Goal: Task Accomplishment & Management: Complete application form

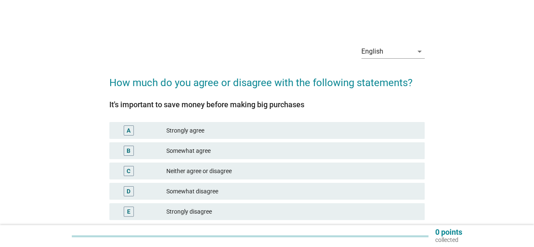
scroll to position [42, 0]
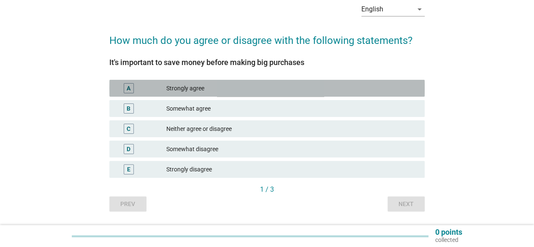
click at [234, 87] on div "Strongly agree" at bounding box center [291, 88] width 251 height 10
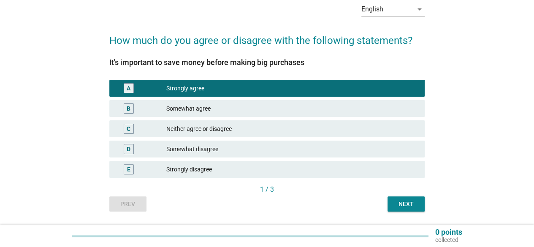
click at [412, 205] on div "Next" at bounding box center [406, 204] width 24 height 9
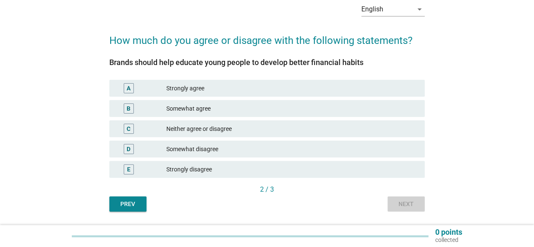
scroll to position [0, 0]
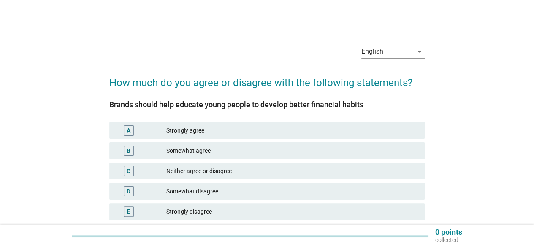
click at [217, 193] on div "Somewhat disagree" at bounding box center [291, 191] width 251 height 10
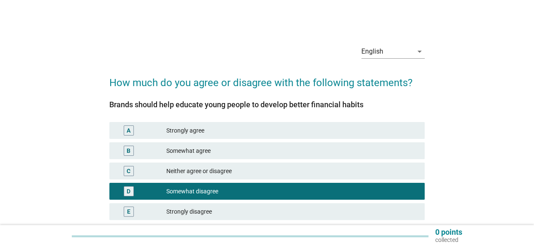
click at [229, 150] on div "Somewhat agree" at bounding box center [291, 151] width 251 height 10
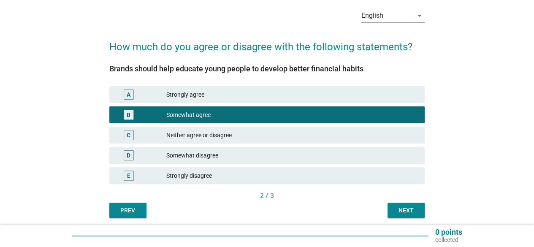
scroll to position [67, 0]
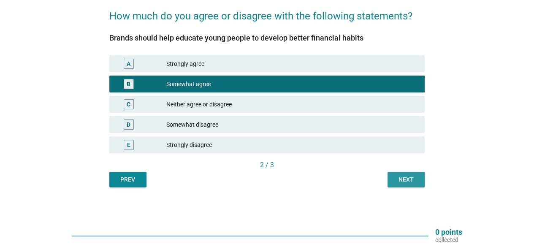
click at [404, 185] on button "Next" at bounding box center [405, 179] width 37 height 15
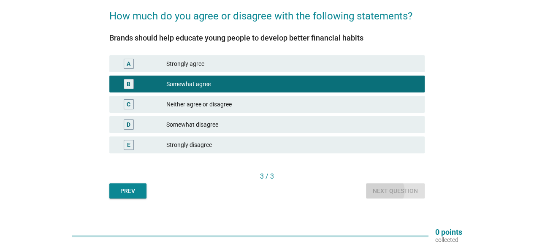
scroll to position [0, 0]
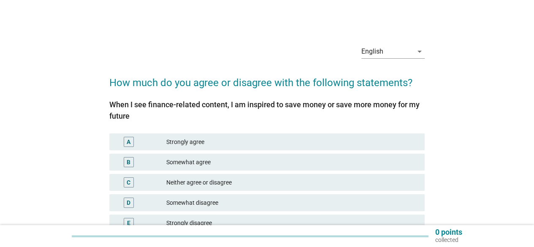
click at [230, 178] on div "Neither agree or disagree" at bounding box center [291, 182] width 251 height 10
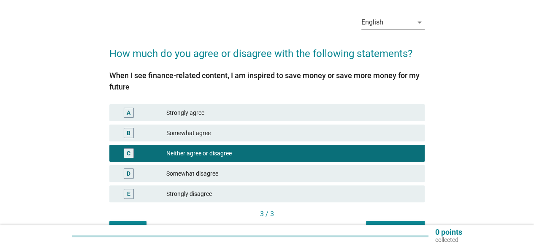
scroll to position [78, 0]
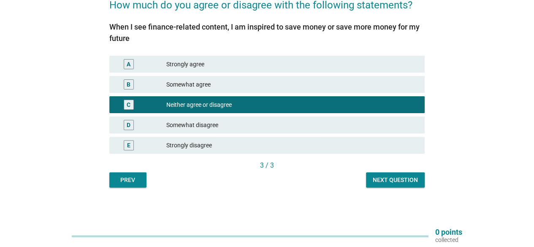
click at [370, 179] on button "Next question" at bounding box center [395, 179] width 59 height 15
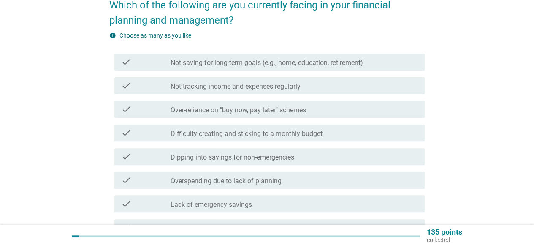
scroll to position [0, 0]
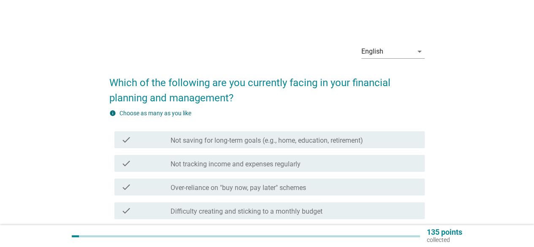
click at [392, 178] on div "check check_box_outline_blank Over-reliance on "buy now, pay later" schemes" at bounding box center [269, 186] width 310 height 17
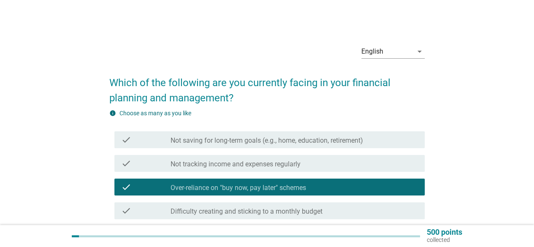
click at [257, 148] on div "check check_box_outline_blank Not saving for long-term goals (e.g., home, educa…" at bounding box center [269, 139] width 310 height 17
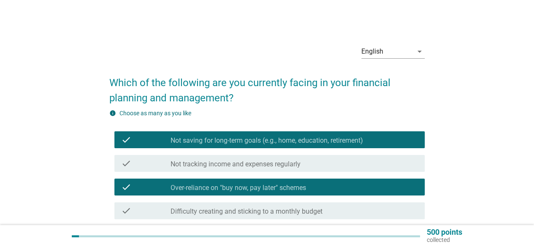
click at [261, 184] on label "Over-reliance on "buy now, pay later" schemes" at bounding box center [237, 188] width 135 height 8
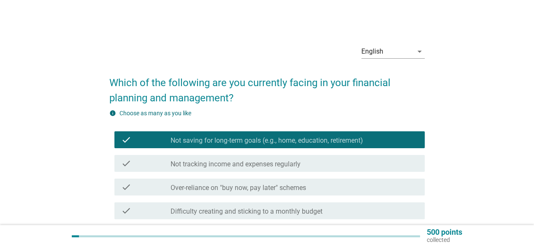
click at [266, 165] on label "Not tracking income and expenses regularly" at bounding box center [235, 164] width 130 height 8
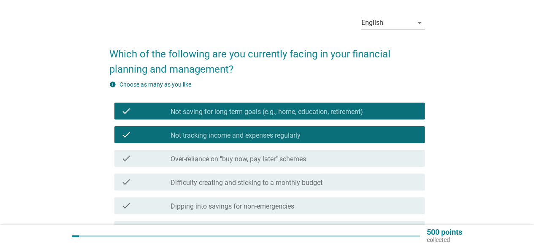
scroll to position [42, 0]
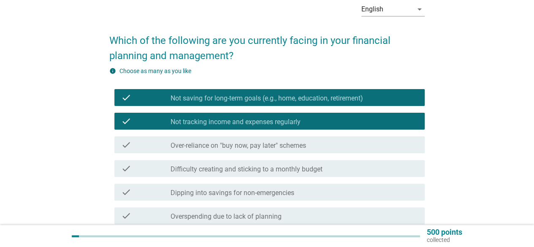
click at [280, 173] on div "check check_box_outline_blank Difficulty creating and sticking to a monthly bud…" at bounding box center [269, 168] width 310 height 17
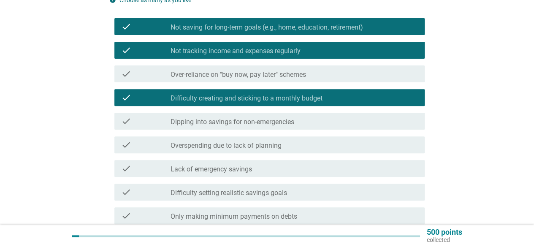
scroll to position [127, 0]
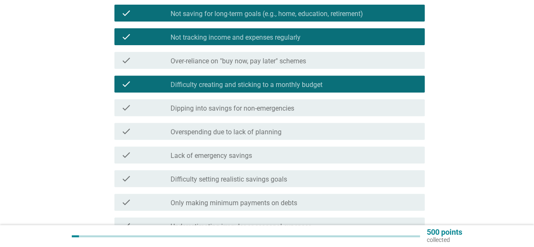
click at [254, 157] on div "check_box_outline_blank Lack of emergency savings" at bounding box center [293, 155] width 247 height 10
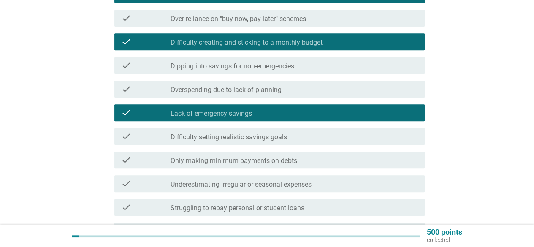
scroll to position [253, 0]
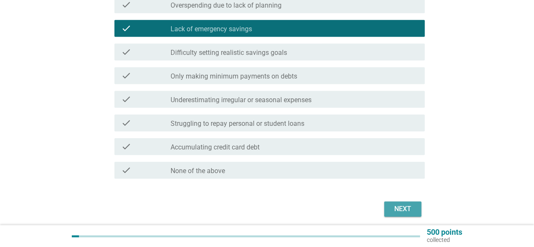
click at [395, 206] on div "Next" at bounding box center [403, 209] width 24 height 10
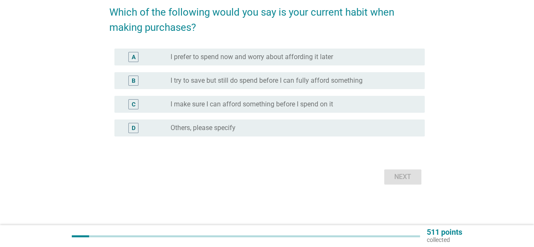
scroll to position [0, 0]
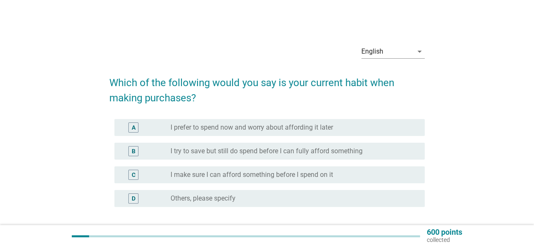
drag, startPoint x: 402, startPoint y: 200, endPoint x: 293, endPoint y: 106, distance: 143.0
click at [293, 106] on form "Which of the following would you say is your current habit when making purchase…" at bounding box center [266, 162] width 315 height 191
click at [320, 123] on div "radio_button_unchecked I prefer to spend now and worry about affording it later" at bounding box center [293, 127] width 247 height 10
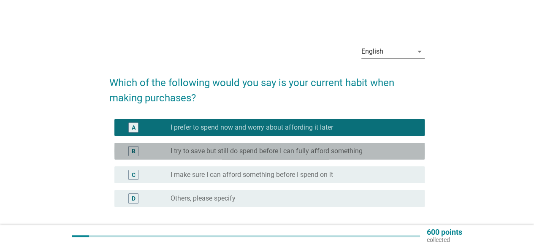
click at [339, 150] on label "I try to save but still do spend before I can fully afford something" at bounding box center [266, 151] width 192 height 8
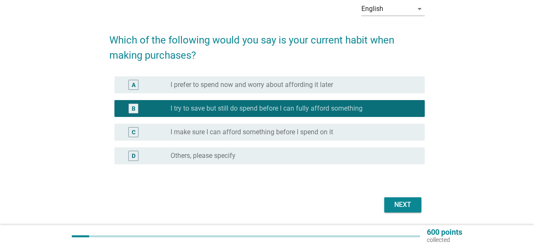
scroll to position [70, 0]
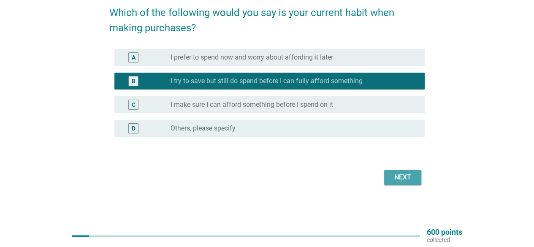
click at [399, 179] on div "Next" at bounding box center [403, 177] width 24 height 10
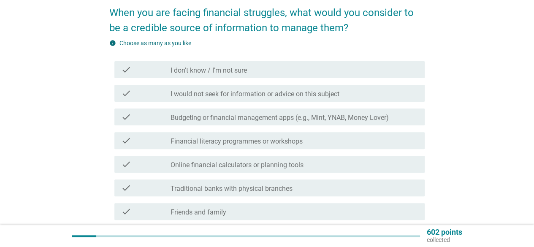
scroll to position [0, 0]
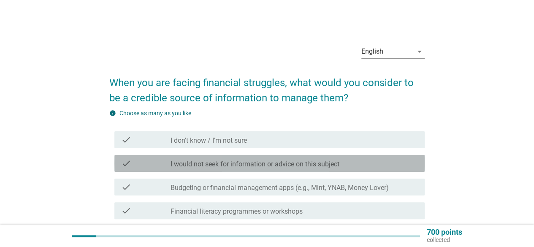
click at [322, 161] on label "I would not seek for information or advice on this subject" at bounding box center [254, 164] width 169 height 8
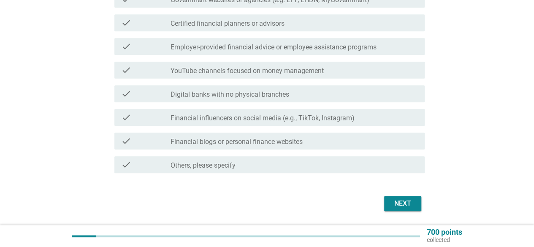
scroll to position [356, 0]
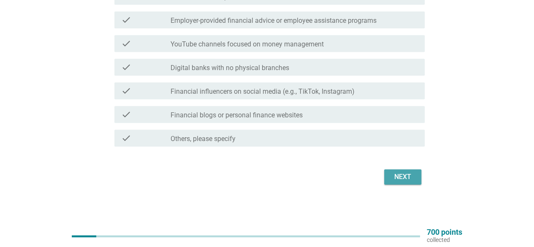
click at [415, 181] on button "Next" at bounding box center [402, 176] width 37 height 15
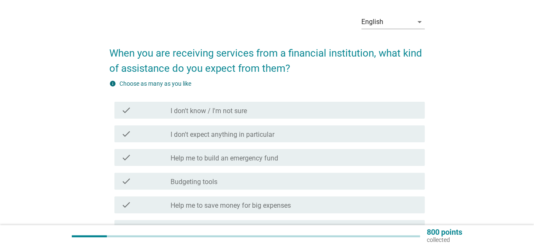
scroll to position [42, 0]
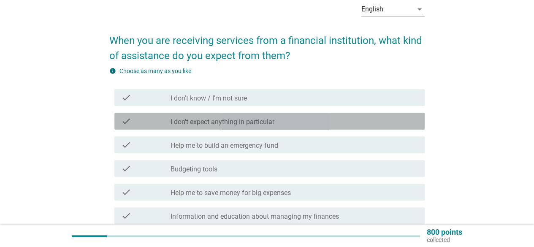
click at [281, 122] on div "check_box_outline_blank I don't expect anything in particular" at bounding box center [293, 121] width 247 height 10
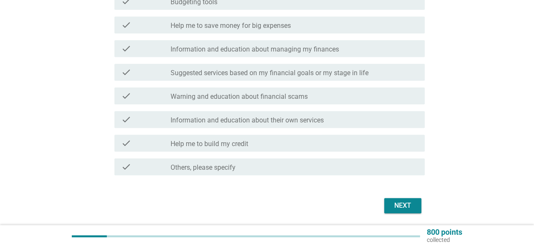
scroll to position [211, 0]
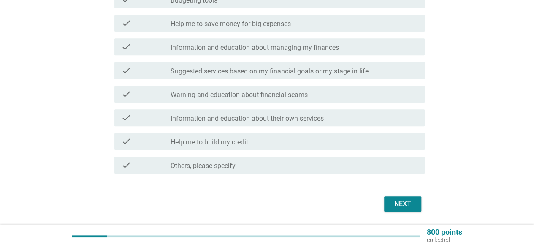
click at [383, 200] on div "Next" at bounding box center [266, 204] width 315 height 20
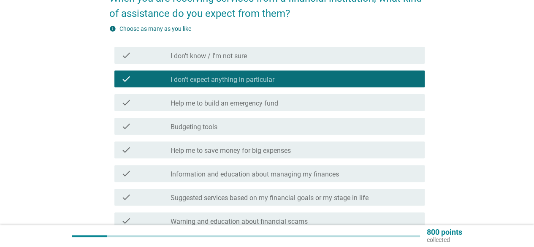
scroll to position [238, 0]
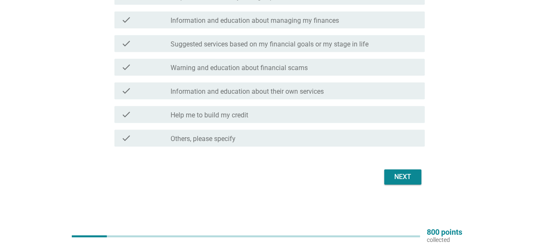
click at [411, 172] on div "Next" at bounding box center [403, 177] width 24 height 10
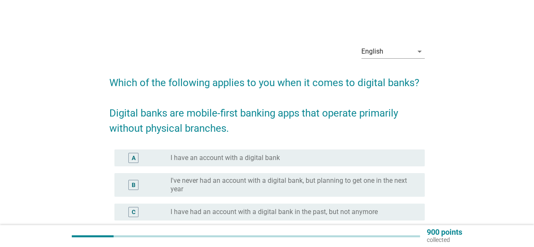
scroll to position [42, 0]
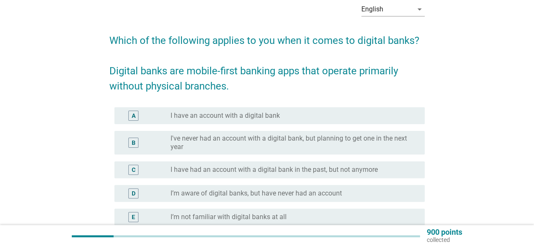
click at [332, 151] on label "I've never had an account with a digital bank, but planning to get one in the n…" at bounding box center [290, 142] width 240 height 17
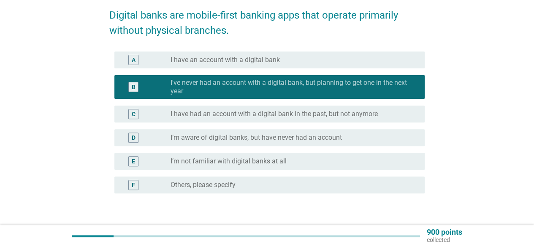
scroll to position [127, 0]
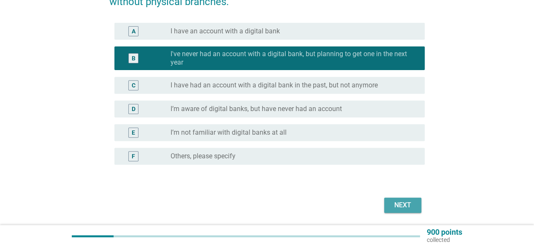
click at [406, 211] on button "Next" at bounding box center [402, 204] width 37 height 15
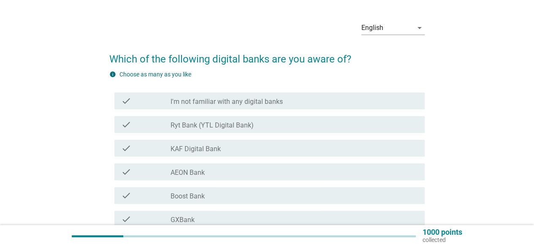
scroll to position [42, 0]
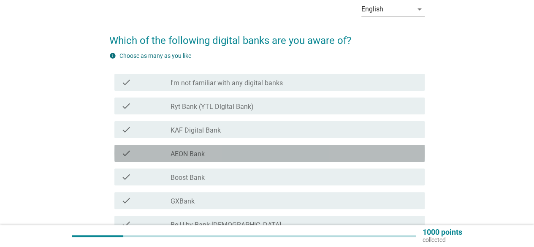
click at [222, 151] on div "check_box_outline_blank AEON Bank" at bounding box center [293, 153] width 247 height 10
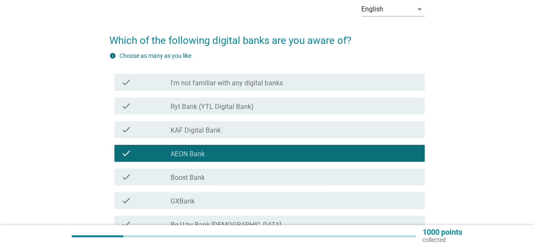
click at [223, 181] on div "check_box_outline_blank Boost Bank" at bounding box center [293, 177] width 247 height 10
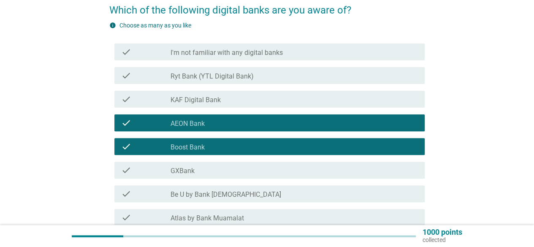
scroll to position [127, 0]
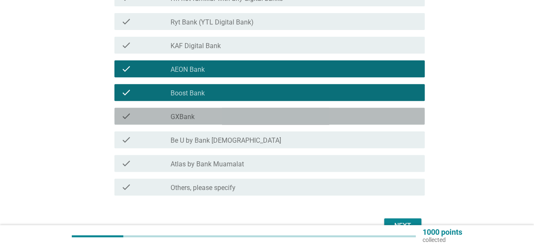
click at [255, 116] on div "check_box_outline_blank GXBank" at bounding box center [293, 116] width 247 height 10
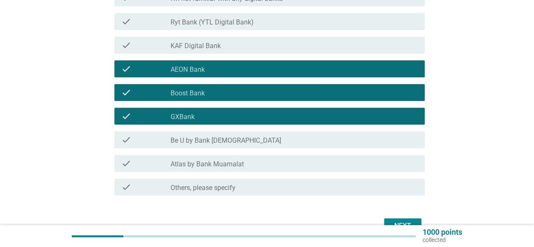
click at [398, 221] on div "Next" at bounding box center [403, 226] width 24 height 10
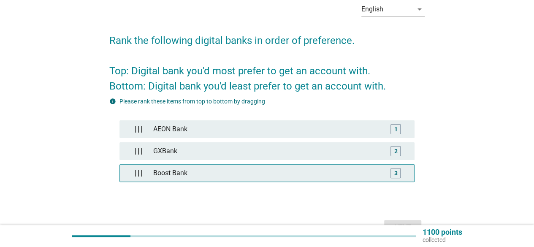
scroll to position [92, 0]
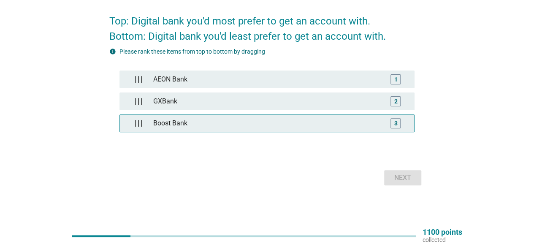
click at [246, 121] on div "Boost Bank" at bounding box center [267, 123] width 234 height 17
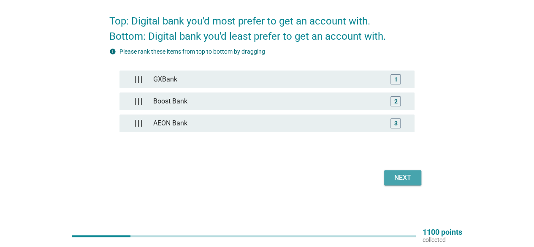
click at [401, 173] on div "Next" at bounding box center [403, 178] width 24 height 10
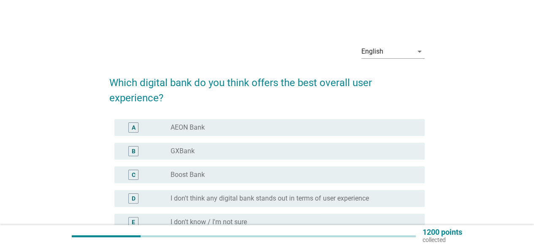
scroll to position [42, 0]
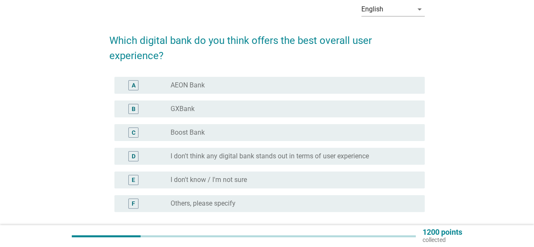
click at [224, 159] on label "I don't think any digital bank stands out in terms of user experience" at bounding box center [269, 156] width 198 height 8
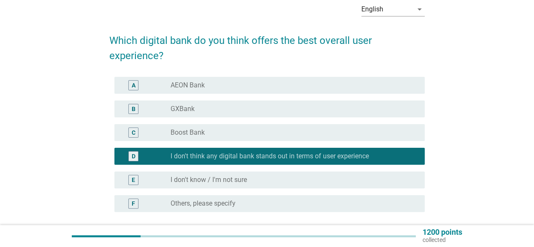
scroll to position [84, 0]
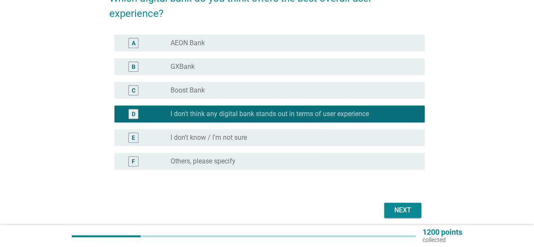
click at [407, 214] on div "Next" at bounding box center [403, 210] width 24 height 10
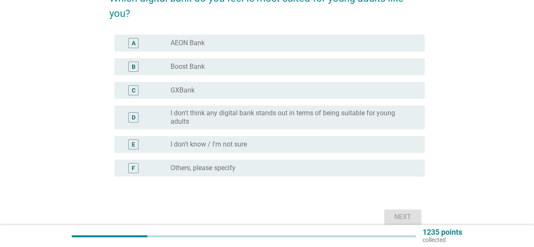
scroll to position [0, 0]
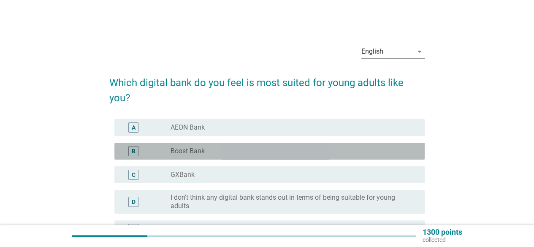
click at [243, 153] on div "radio_button_unchecked Boost Bank" at bounding box center [290, 151] width 240 height 8
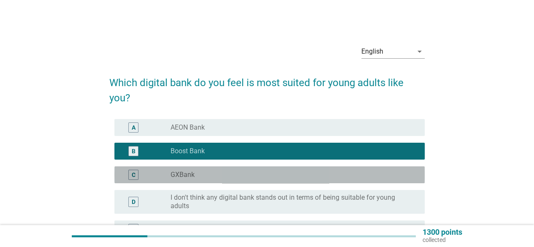
click at [238, 168] on div "C radio_button_unchecked GXBank" at bounding box center [269, 174] width 310 height 17
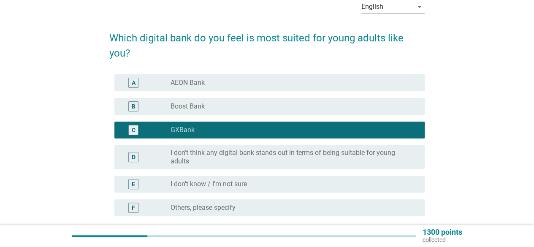
scroll to position [84, 0]
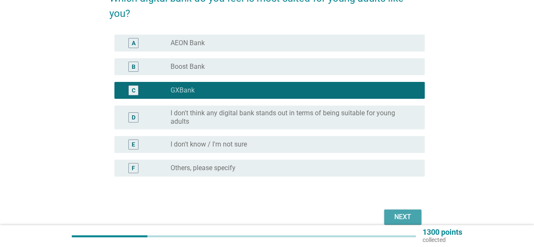
click at [408, 220] on div "Next" at bounding box center [403, 217] width 24 height 10
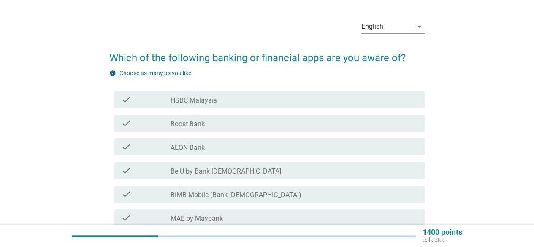
scroll to position [42, 0]
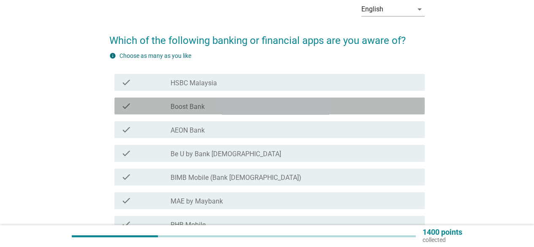
click at [202, 100] on div "check check_box_outline_blank Boost Bank" at bounding box center [269, 105] width 310 height 17
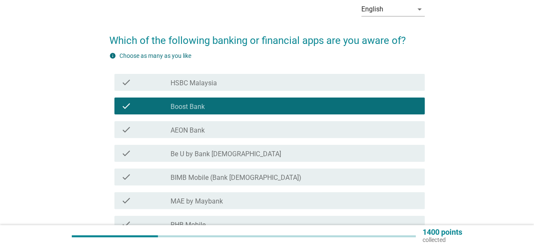
click at [209, 86] on label "HSBC Malaysia" at bounding box center [193, 83] width 46 height 8
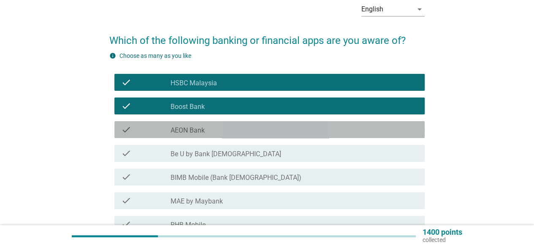
click at [204, 127] on label "AEON Bank" at bounding box center [187, 130] width 34 height 8
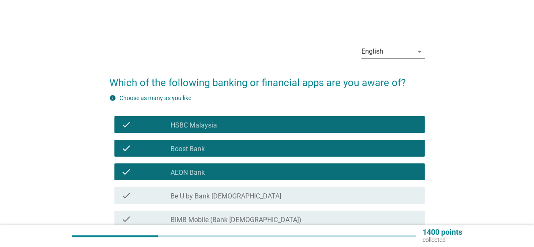
scroll to position [127, 0]
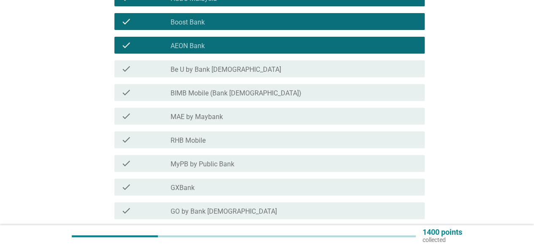
click at [209, 113] on label "MAE by Maybank" at bounding box center [196, 117] width 52 height 8
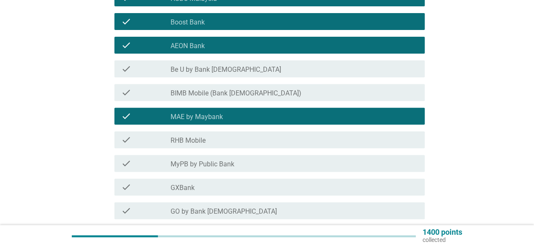
click at [200, 143] on label "RHB Mobile" at bounding box center [187, 140] width 35 height 8
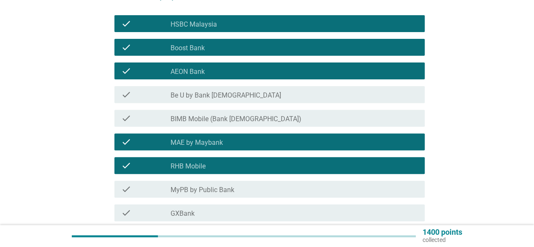
scroll to position [84, 0]
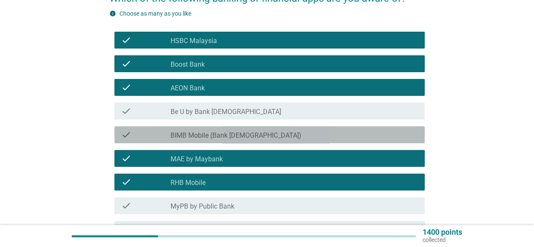
click at [212, 136] on label "BIMB Mobile (Bank [DEMOGRAPHIC_DATA])" at bounding box center [235, 135] width 131 height 8
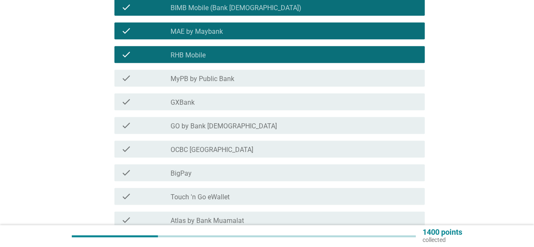
scroll to position [253, 0]
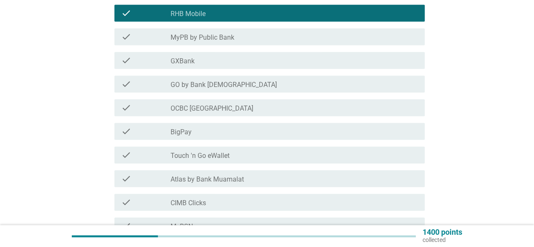
click at [235, 42] on div "check check_box_outline_blank MyPB by Public Bank" at bounding box center [269, 36] width 310 height 17
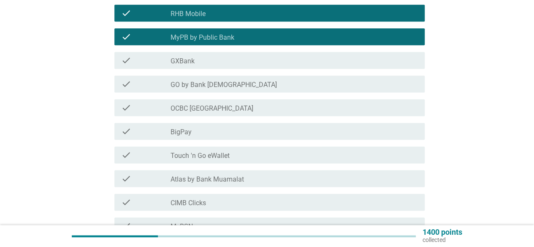
click at [231, 60] on div "check_box_outline_blank GXBank" at bounding box center [293, 60] width 247 height 10
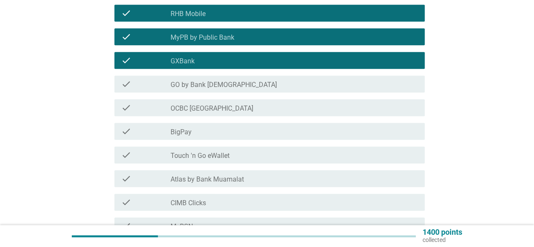
click at [238, 109] on div "check_box_outline_blank OCBC [GEOGRAPHIC_DATA]" at bounding box center [293, 108] width 247 height 10
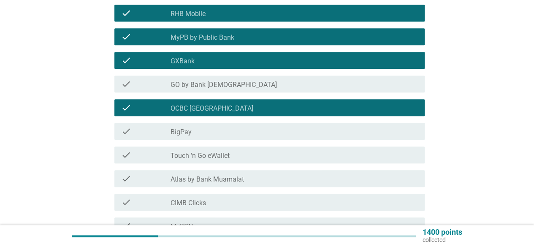
click at [230, 128] on div "check_box_outline_blank BigPay" at bounding box center [293, 131] width 247 height 10
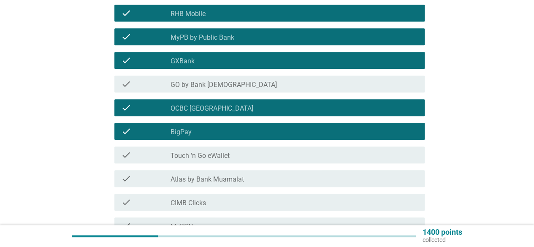
click at [231, 147] on div "check check_box_outline_blank Touch 'n Go eWallet" at bounding box center [269, 154] width 310 height 17
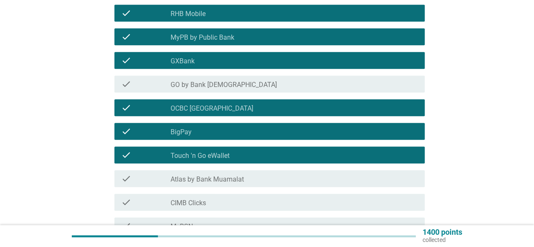
scroll to position [338, 0]
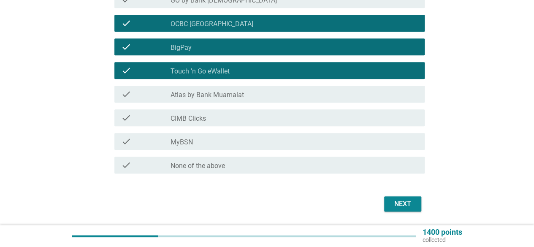
click at [231, 114] on div "check_box_outline_blank CIMB Clicks" at bounding box center [293, 118] width 247 height 10
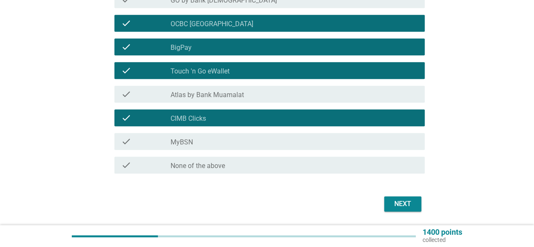
click at [388, 204] on button "Next" at bounding box center [402, 203] width 37 height 15
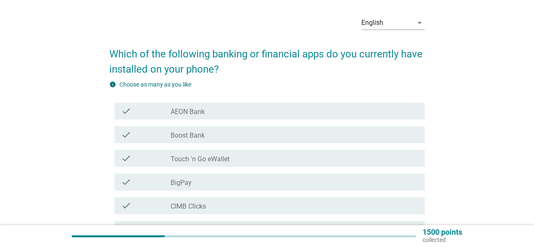
scroll to position [42, 0]
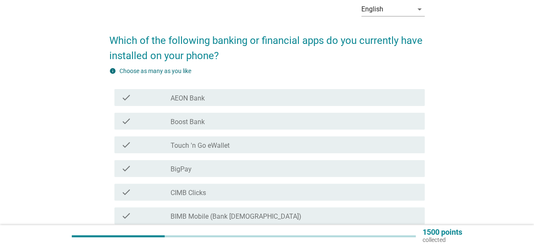
click at [214, 140] on div "check_box_outline_blank Touch 'n Go eWallet" at bounding box center [293, 145] width 247 height 10
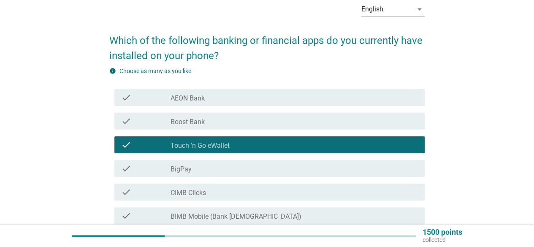
click at [204, 171] on div "check_box_outline_blank BigPay" at bounding box center [293, 168] width 247 height 10
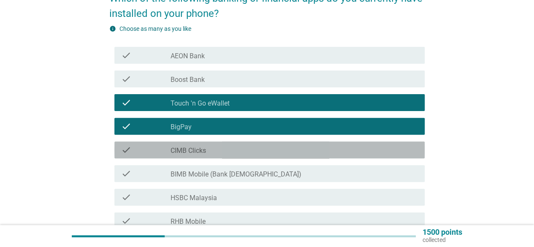
click at [206, 154] on label "CIMB Clicks" at bounding box center [187, 150] width 35 height 8
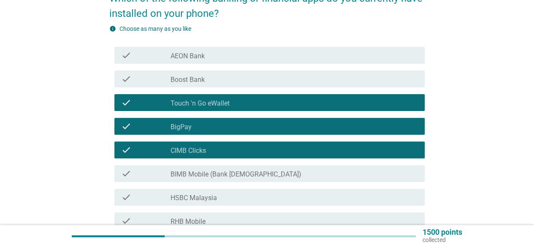
scroll to position [127, 0]
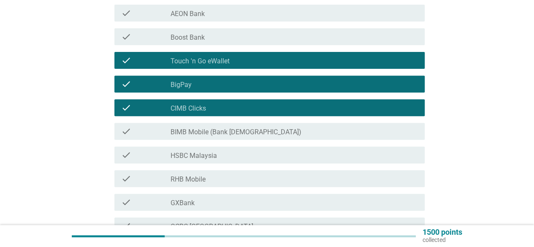
click at [221, 135] on label "BIMB Mobile (Bank [DEMOGRAPHIC_DATA])" at bounding box center [235, 132] width 131 height 8
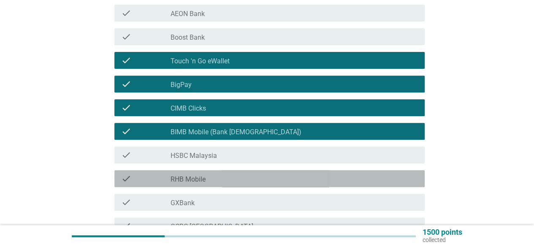
click at [211, 180] on div "check_box_outline_blank RHB Mobile" at bounding box center [293, 178] width 247 height 10
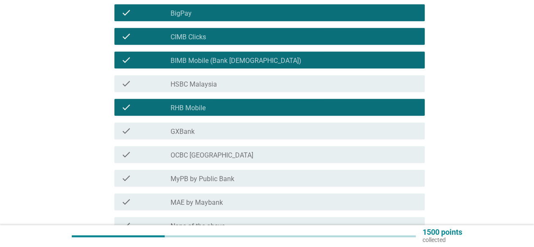
scroll to position [211, 0]
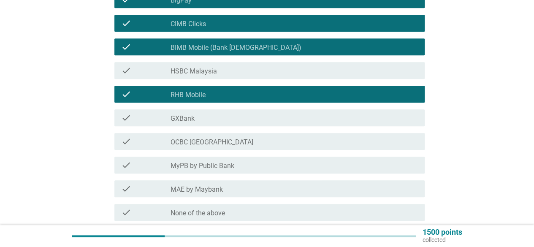
click at [216, 142] on label "OCBC [GEOGRAPHIC_DATA]" at bounding box center [211, 142] width 83 height 8
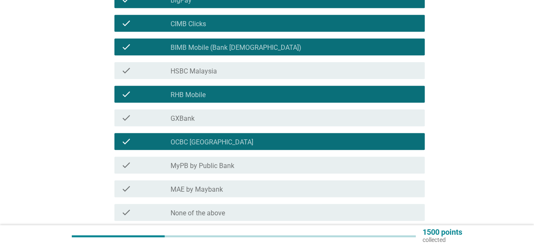
click at [217, 167] on label "MyPB by Public Bank" at bounding box center [202, 166] width 64 height 8
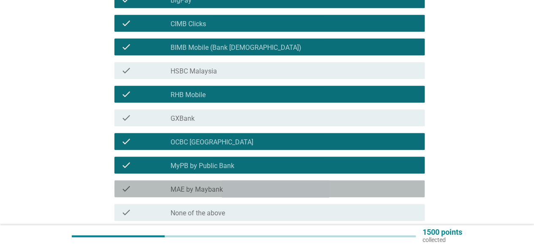
click at [219, 184] on div "check_box_outline_blank MAE by Maybank" at bounding box center [293, 189] width 247 height 10
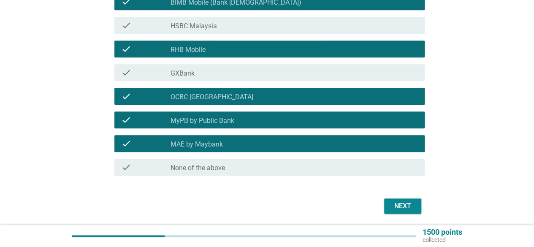
scroll to position [285, 0]
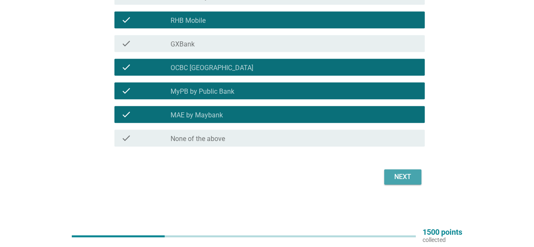
click at [404, 176] on div "Next" at bounding box center [403, 177] width 24 height 10
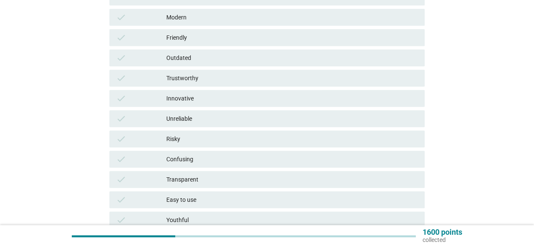
scroll to position [211, 0]
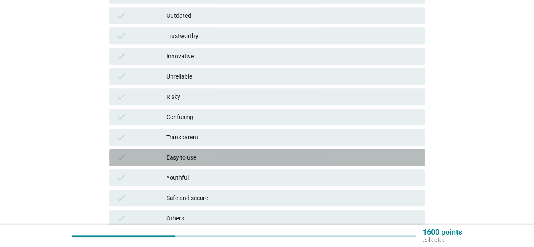
click at [221, 158] on div "Easy to use" at bounding box center [291, 157] width 251 height 10
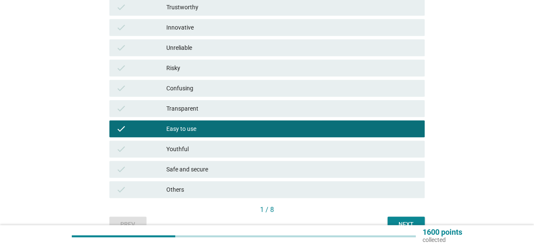
scroll to position [253, 0]
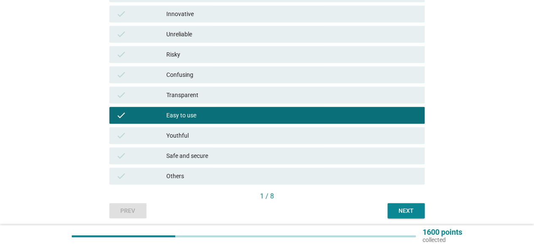
click at [232, 134] on div "Youthful" at bounding box center [291, 135] width 251 height 10
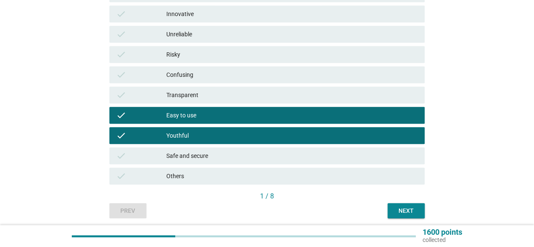
click at [417, 215] on button "Next" at bounding box center [405, 210] width 37 height 15
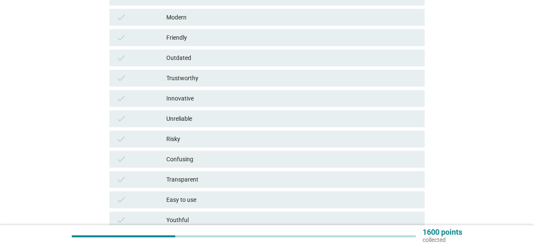
scroll to position [211, 0]
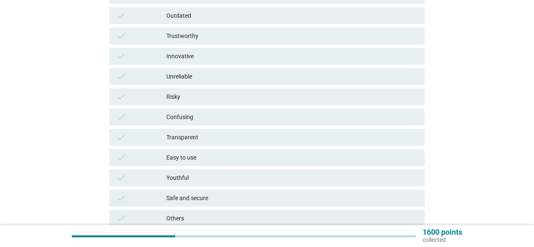
click at [201, 218] on div "Others" at bounding box center [291, 218] width 251 height 10
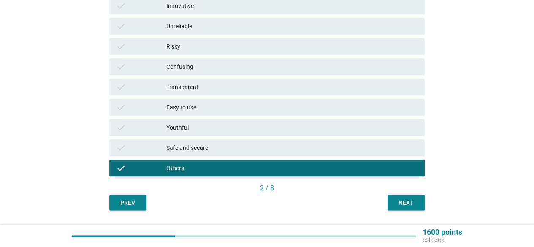
scroll to position [284, 0]
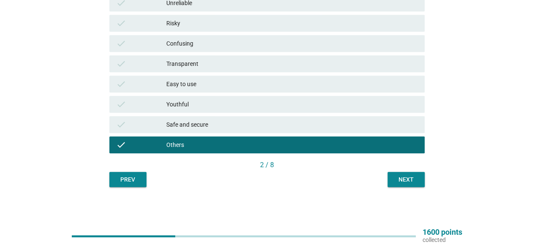
click at [393, 175] on button "Next" at bounding box center [405, 179] width 37 height 15
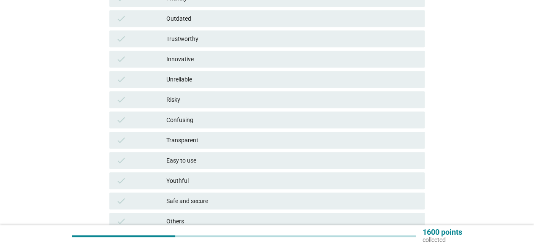
scroll to position [211, 0]
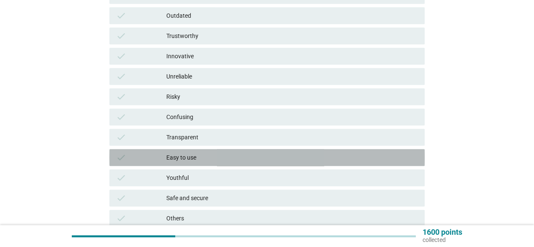
click at [196, 159] on div "Easy to use" at bounding box center [291, 157] width 251 height 10
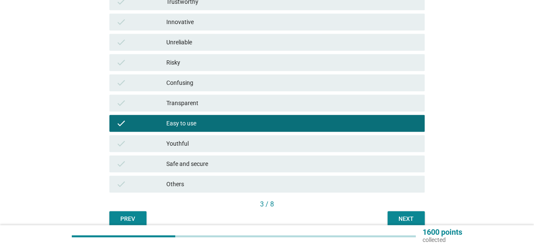
scroll to position [253, 0]
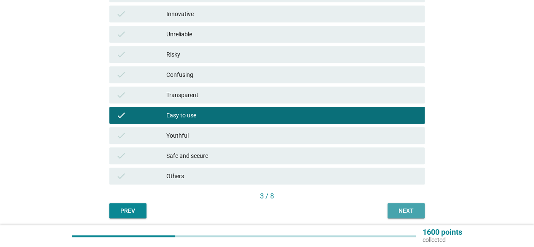
click at [411, 214] on div "Next" at bounding box center [406, 210] width 24 height 9
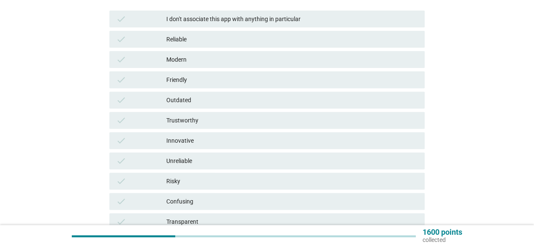
scroll to position [169, 0]
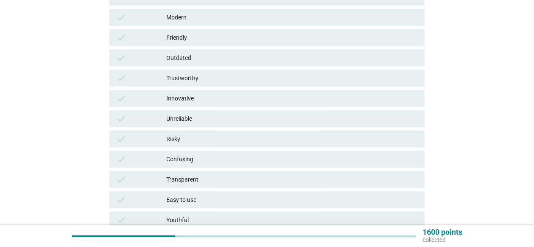
click at [212, 164] on div "check Confusing" at bounding box center [266, 159] width 315 height 17
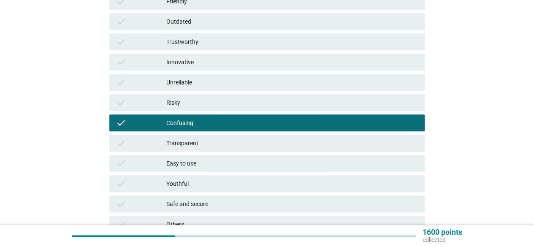
scroll to position [284, 0]
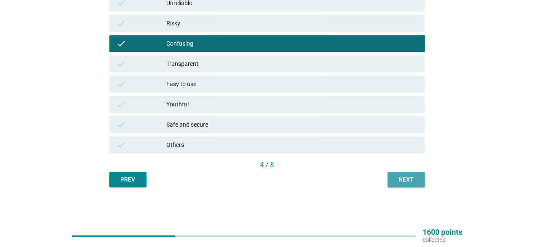
click at [408, 179] on div "Next" at bounding box center [406, 179] width 24 height 9
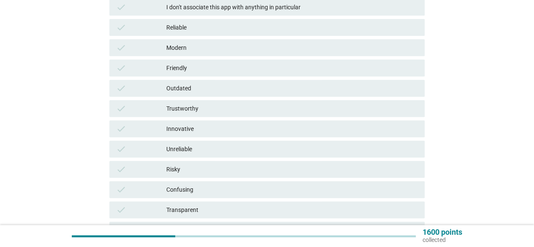
scroll to position [84, 0]
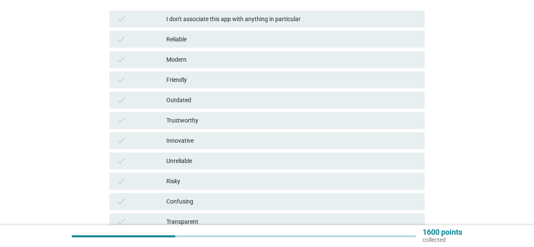
click at [186, 179] on div "Risky" at bounding box center [291, 181] width 251 height 10
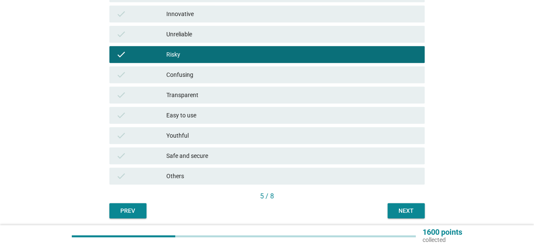
scroll to position [284, 0]
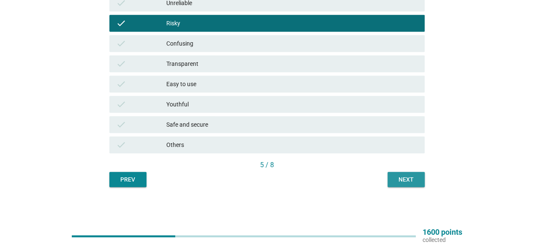
click at [410, 175] on button "Next" at bounding box center [405, 179] width 37 height 15
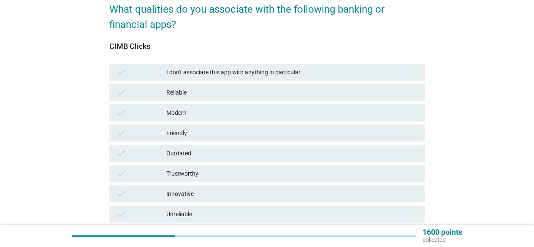
scroll to position [127, 0]
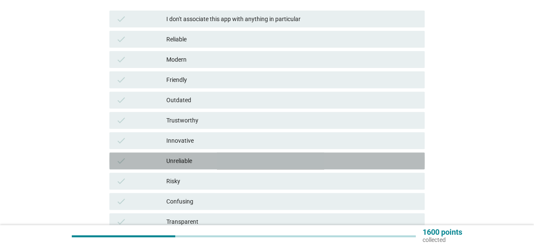
click at [243, 162] on div "Unreliable" at bounding box center [291, 161] width 251 height 10
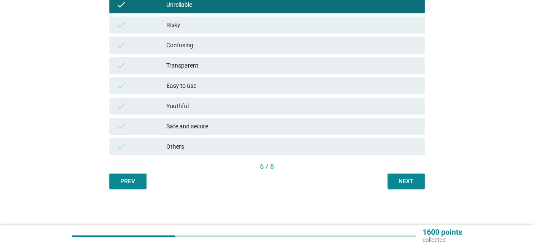
scroll to position [284, 0]
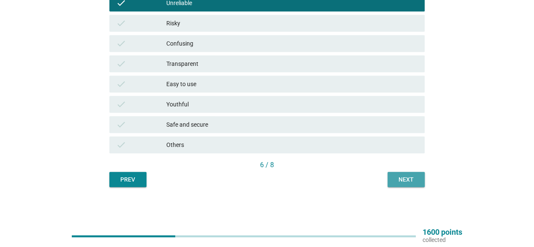
click at [408, 179] on div "Next" at bounding box center [406, 179] width 24 height 9
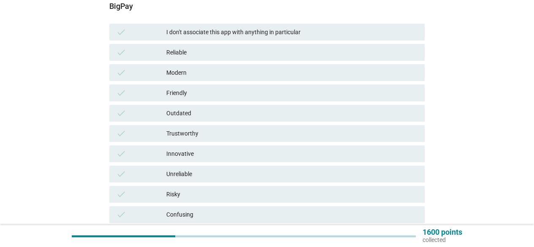
scroll to position [127, 0]
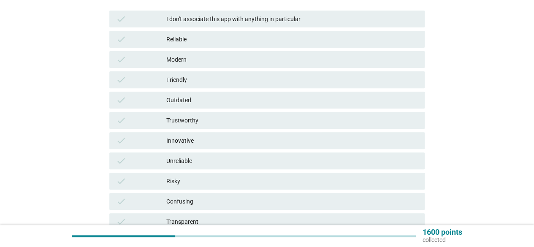
click at [176, 161] on div "Unreliable" at bounding box center [291, 161] width 251 height 10
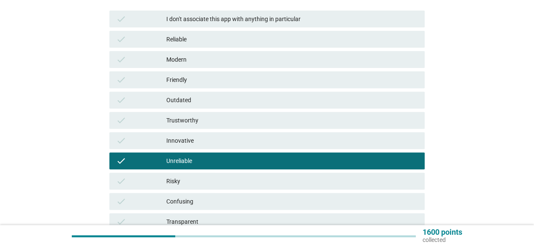
click at [187, 182] on div "Risky" at bounding box center [291, 181] width 251 height 10
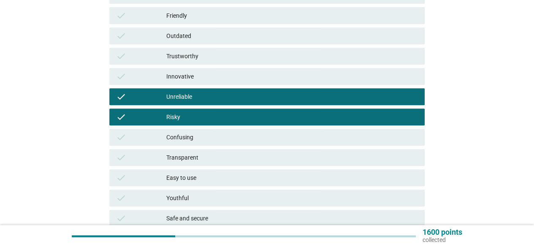
scroll to position [284, 0]
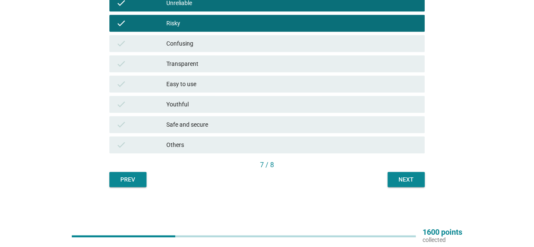
click at [395, 180] on div "Next" at bounding box center [406, 179] width 24 height 9
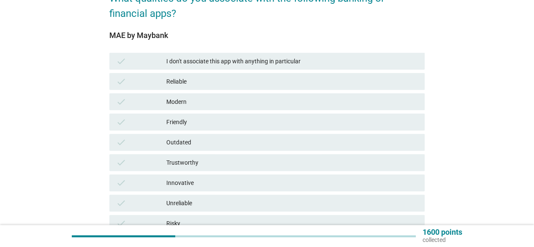
click at [188, 113] on div "check Friendly" at bounding box center [266, 121] width 315 height 17
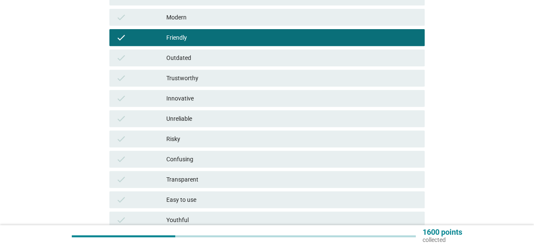
scroll to position [253, 0]
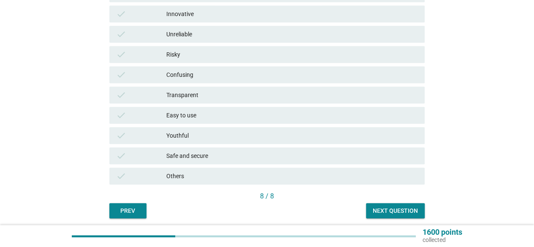
click at [203, 117] on div "Easy to use" at bounding box center [291, 115] width 251 height 10
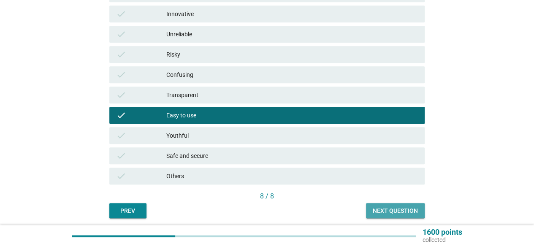
click at [375, 205] on button "Next question" at bounding box center [395, 210] width 59 height 15
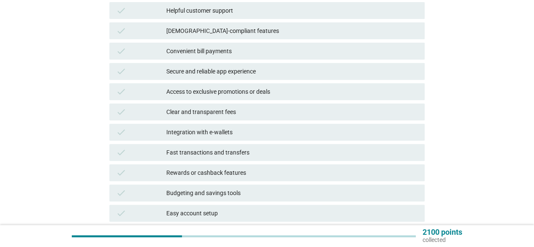
scroll to position [169, 0]
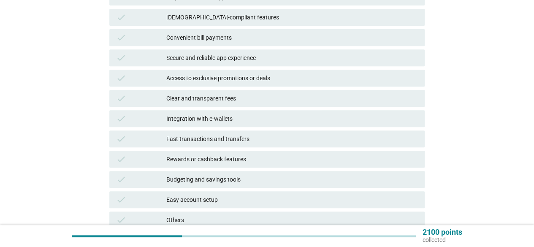
click at [232, 142] on div "Fast transactions and transfers" at bounding box center [291, 139] width 251 height 10
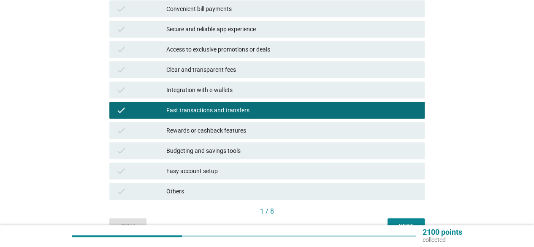
scroll to position [211, 0]
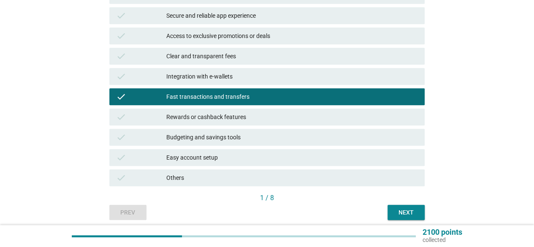
click at [396, 210] on div "Next" at bounding box center [406, 212] width 24 height 9
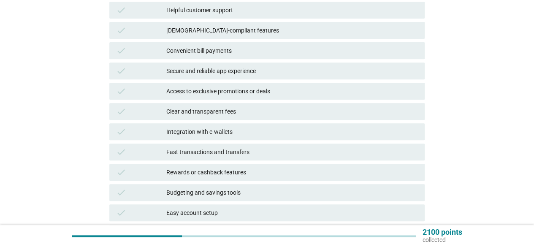
scroll to position [169, 0]
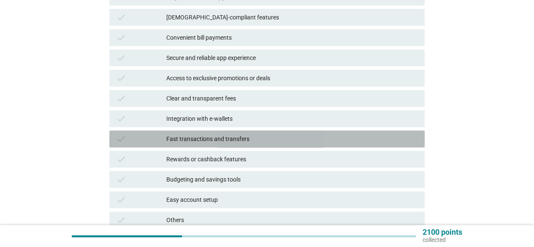
click at [254, 136] on div "Fast transactions and transfers" at bounding box center [291, 139] width 251 height 10
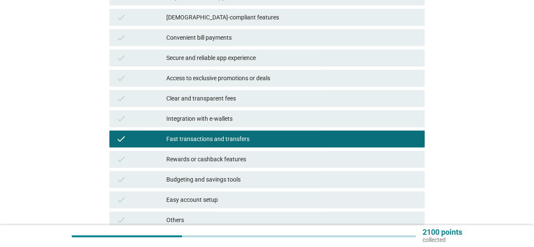
scroll to position [211, 0]
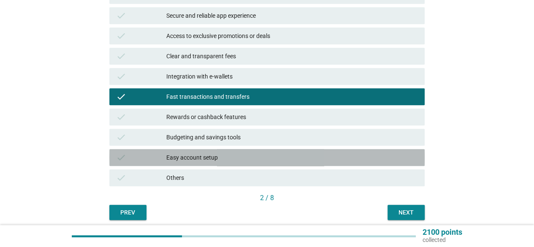
click at [258, 159] on div "Easy account setup" at bounding box center [291, 157] width 251 height 10
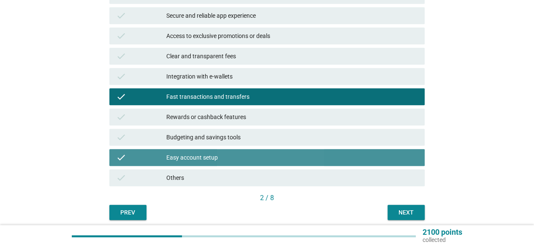
click at [258, 159] on div "Easy account setup" at bounding box center [291, 157] width 251 height 10
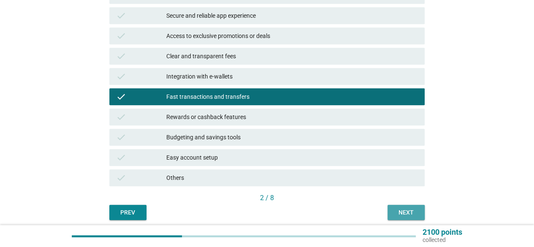
click at [399, 207] on button "Next" at bounding box center [405, 212] width 37 height 15
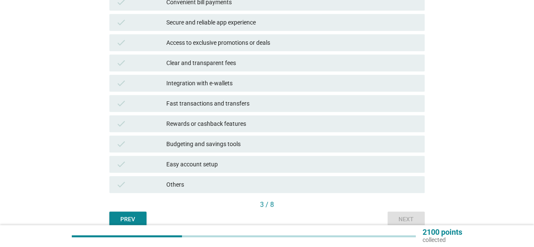
scroll to position [244, 0]
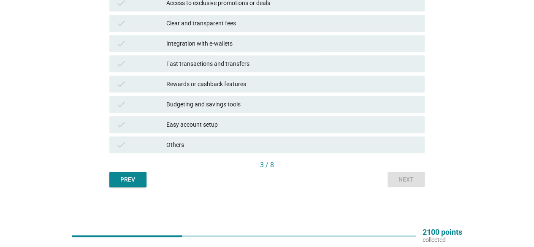
click at [260, 149] on div "Others" at bounding box center [291, 145] width 251 height 10
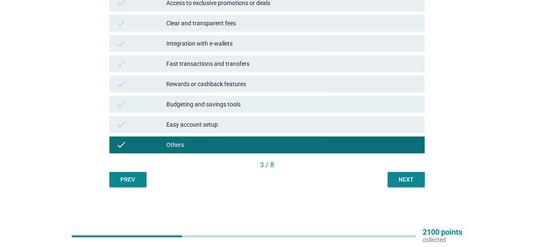
click at [414, 179] on div "Next" at bounding box center [406, 179] width 24 height 9
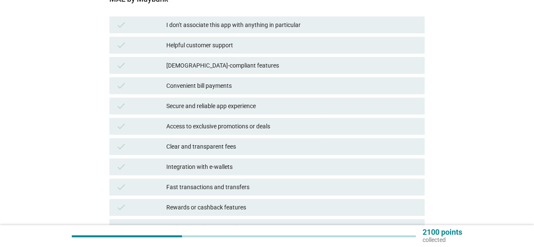
scroll to position [169, 0]
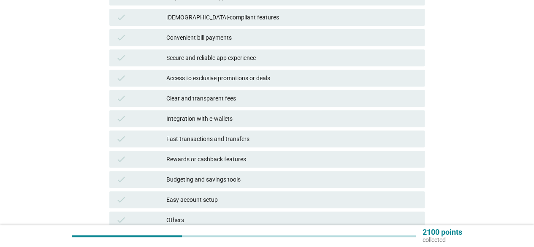
click at [224, 138] on div "Fast transactions and transfers" at bounding box center [291, 139] width 251 height 10
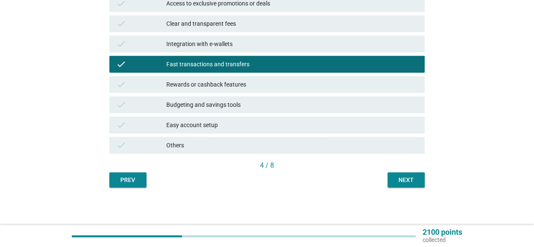
scroll to position [244, 0]
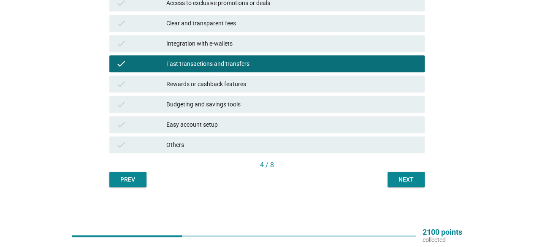
click at [417, 178] on div "Next" at bounding box center [406, 179] width 24 height 9
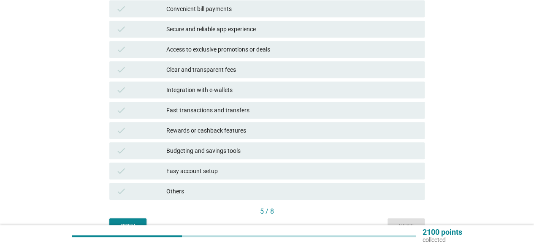
scroll to position [211, 0]
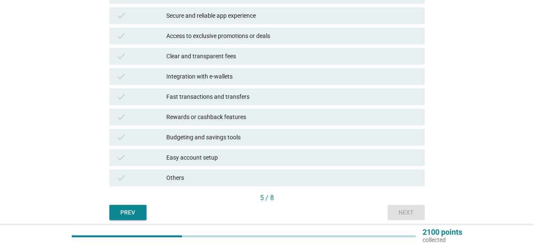
click at [262, 172] on div "check Others" at bounding box center [266, 177] width 315 height 17
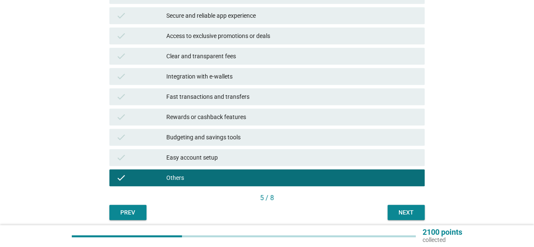
click at [392, 208] on button "Next" at bounding box center [405, 212] width 37 height 15
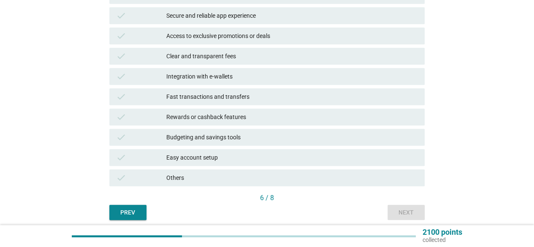
click at [279, 184] on div "check Others" at bounding box center [266, 177] width 315 height 17
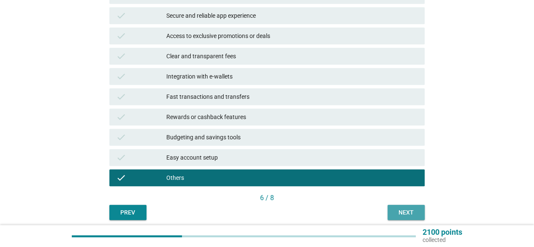
click at [406, 215] on div "Next" at bounding box center [406, 212] width 24 height 9
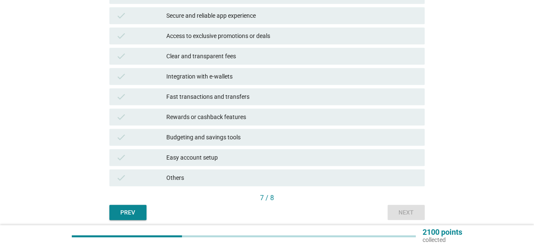
click at [348, 181] on div "Others" at bounding box center [291, 178] width 251 height 10
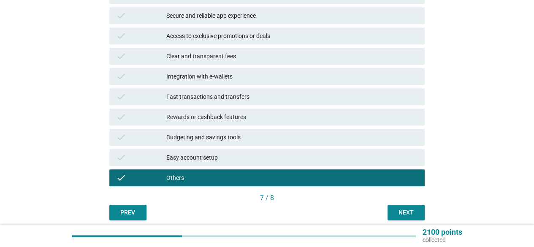
click at [400, 208] on div "Next" at bounding box center [406, 212] width 24 height 9
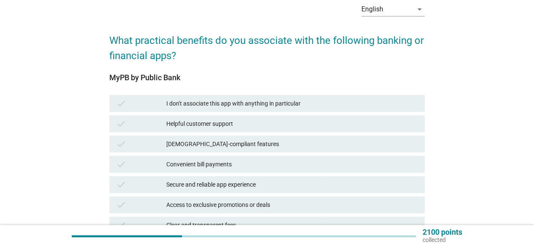
scroll to position [84, 0]
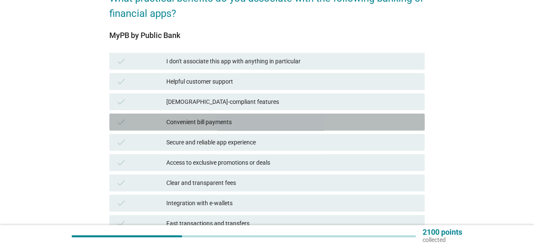
click at [235, 118] on div "Convenient bill payments" at bounding box center [291, 122] width 251 height 10
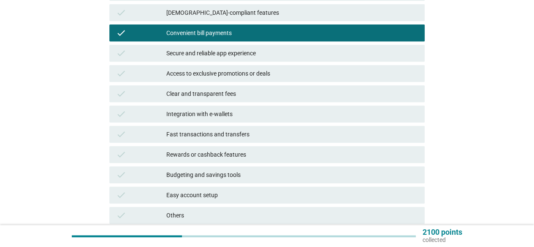
scroll to position [211, 0]
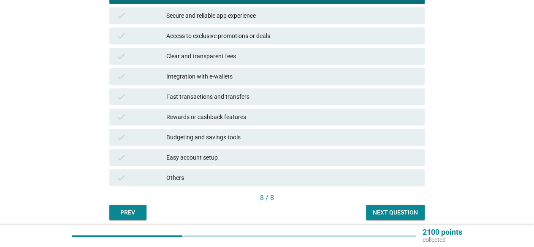
click at [395, 212] on div "Next question" at bounding box center [395, 212] width 45 height 9
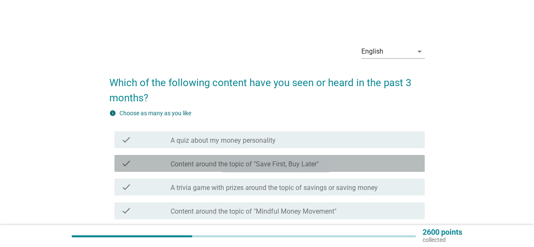
click at [244, 162] on label "Content around the topic of "Save First, Buy Later"" at bounding box center [244, 164] width 148 height 8
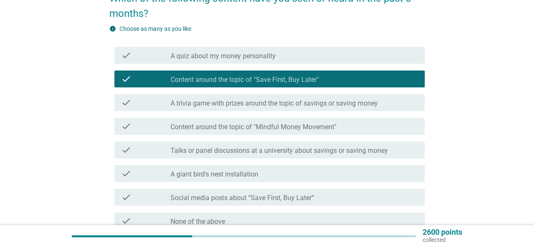
scroll to position [127, 0]
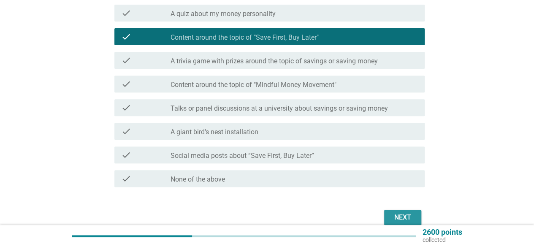
click at [405, 221] on div "Next" at bounding box center [403, 217] width 24 height 10
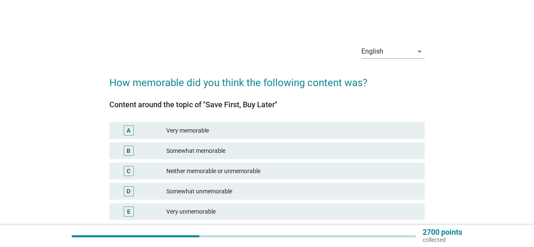
click at [248, 170] on div "Neither memorable or unmemorable" at bounding box center [291, 171] width 251 height 10
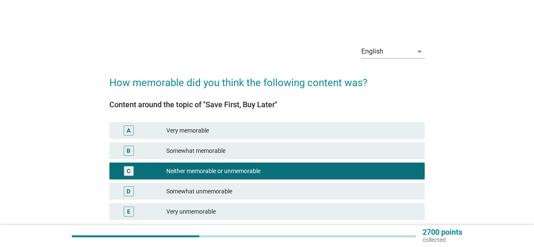
scroll to position [67, 0]
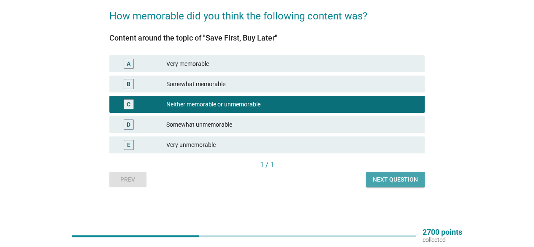
click at [372, 174] on button "Next question" at bounding box center [395, 179] width 59 height 15
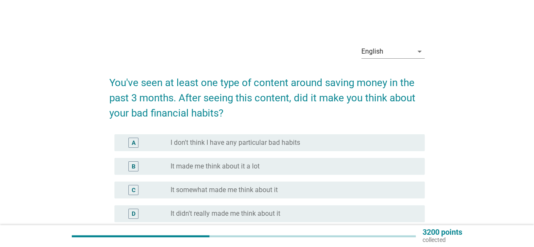
click at [316, 146] on div "radio_button_unchecked I don't think I have any particular bad habits" at bounding box center [290, 142] width 240 height 8
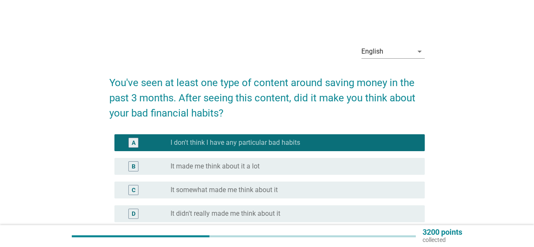
scroll to position [42, 0]
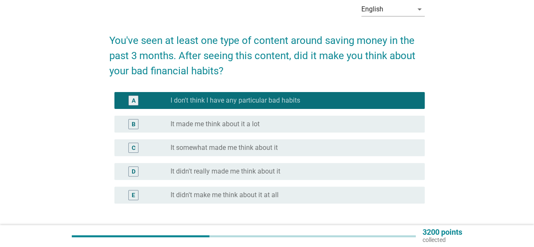
click at [299, 165] on div "D radio_button_unchecked It didn't really made me think about it" at bounding box center [269, 171] width 310 height 17
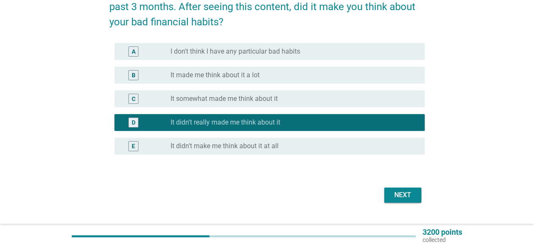
scroll to position [109, 0]
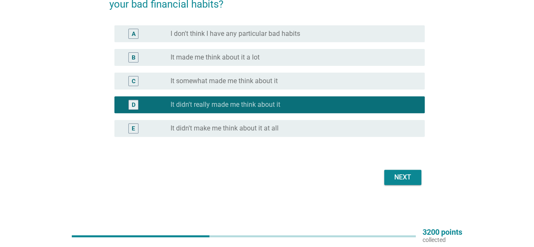
click at [413, 173] on div "Next" at bounding box center [403, 177] width 24 height 10
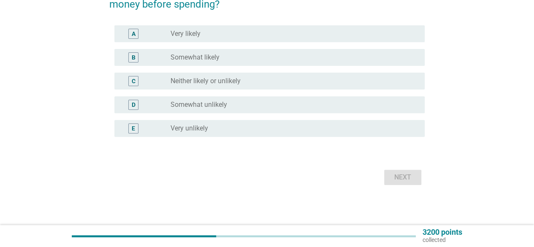
scroll to position [0, 0]
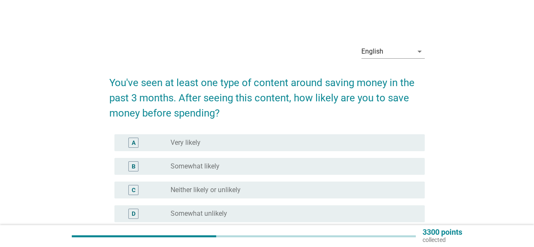
click at [233, 173] on div "B radio_button_unchecked Somewhat likely" at bounding box center [269, 166] width 310 height 17
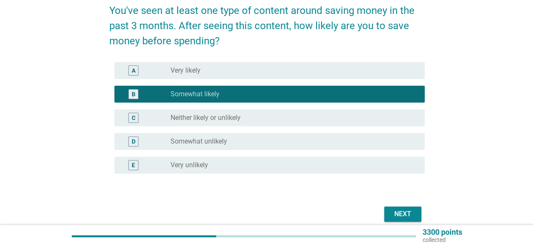
scroll to position [109, 0]
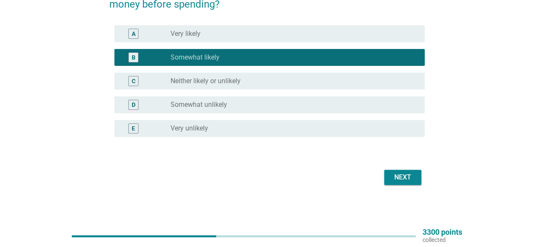
click at [409, 176] on div "Next" at bounding box center [403, 177] width 24 height 10
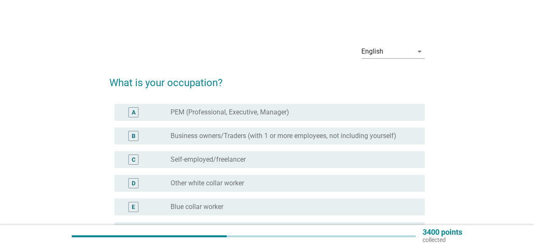
click at [291, 112] on div "radio_button_unchecked PEM (Professional, Executive, Manager)" at bounding box center [290, 112] width 240 height 8
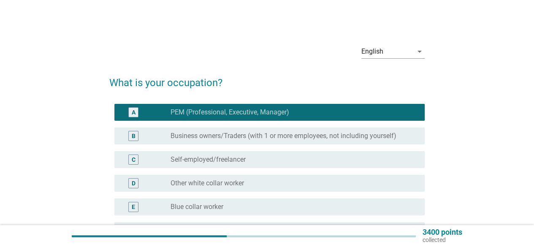
scroll to position [127, 0]
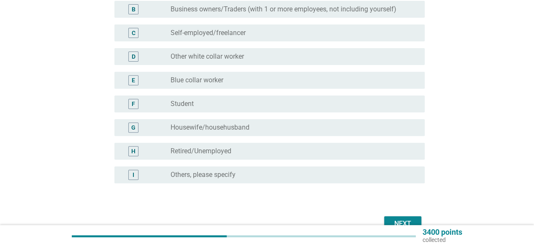
click at [404, 216] on div "Next" at bounding box center [266, 223] width 315 height 20
click at [404, 217] on button "Next" at bounding box center [402, 223] width 37 height 15
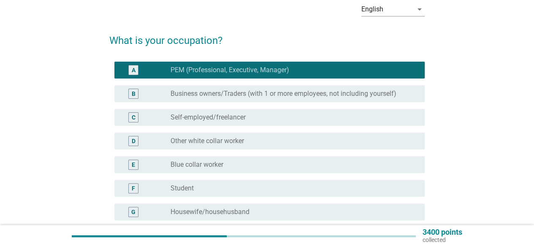
scroll to position [0, 0]
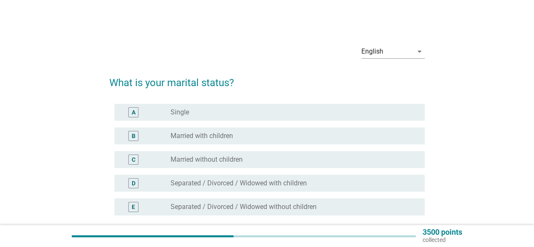
click at [238, 116] on div "radio_button_unchecked Single" at bounding box center [290, 112] width 240 height 8
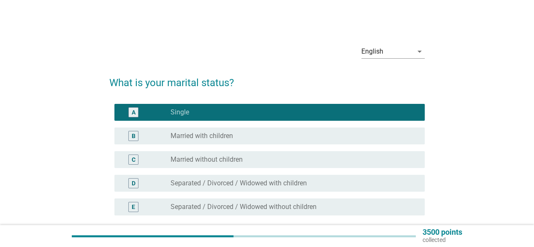
scroll to position [78, 0]
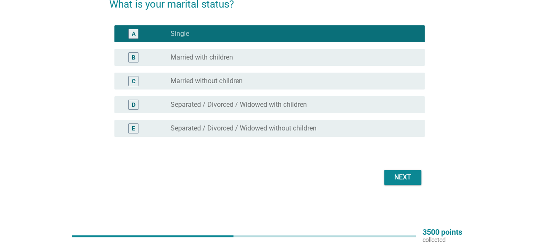
click at [398, 180] on div "Next" at bounding box center [403, 177] width 24 height 10
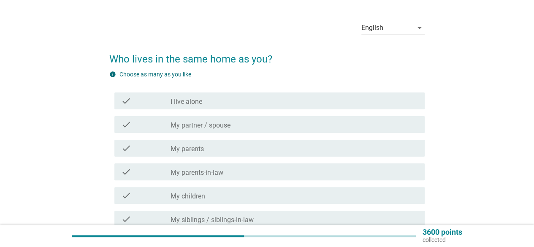
scroll to position [42, 0]
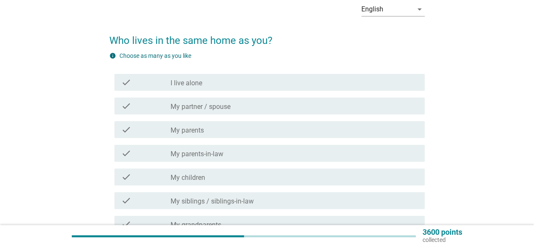
click at [222, 170] on div "check check_box_outline_blank My children" at bounding box center [269, 176] width 310 height 17
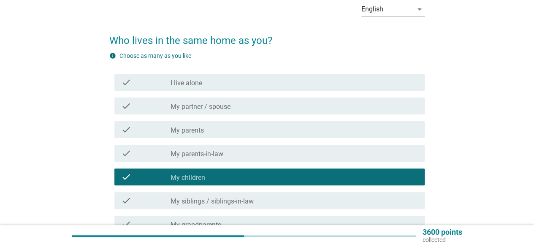
scroll to position [127, 0]
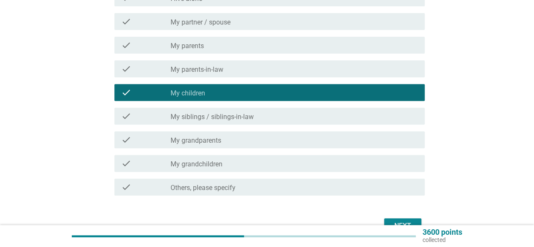
click at [231, 47] on div "check_box_outline_blank My parents" at bounding box center [293, 45] width 247 height 10
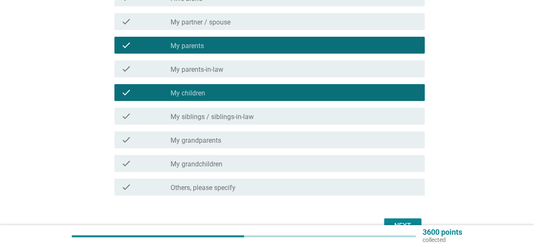
click at [242, 112] on div "check_box_outline_blank My siblings / siblings-in-law" at bounding box center [293, 116] width 247 height 10
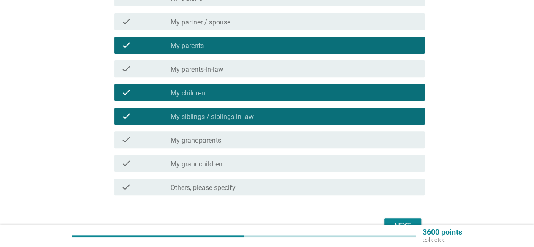
scroll to position [176, 0]
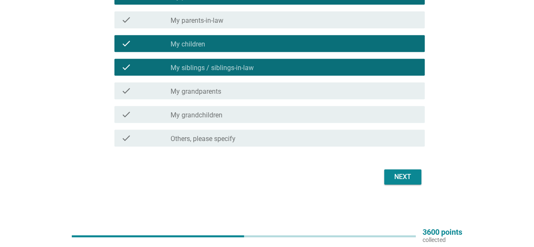
click at [406, 173] on div "Next" at bounding box center [403, 177] width 24 height 10
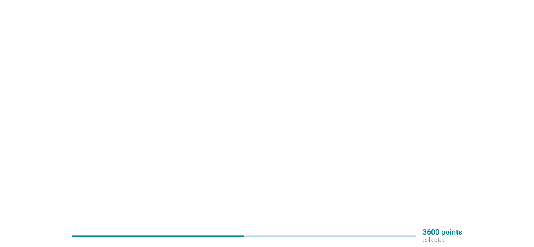
scroll to position [0, 0]
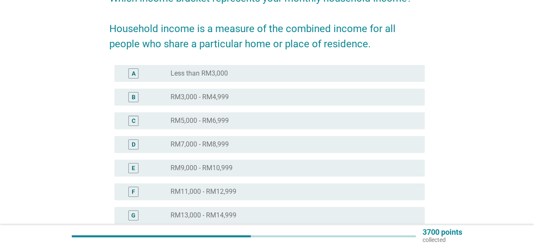
click at [231, 143] on div "radio_button_unchecked RM7,000 - RM8,999" at bounding box center [290, 144] width 240 height 8
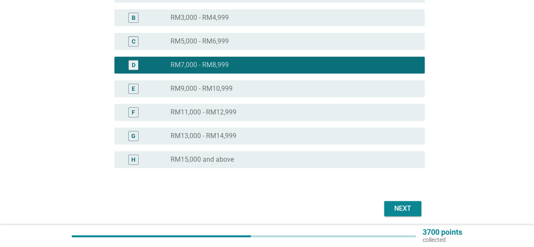
scroll to position [195, 0]
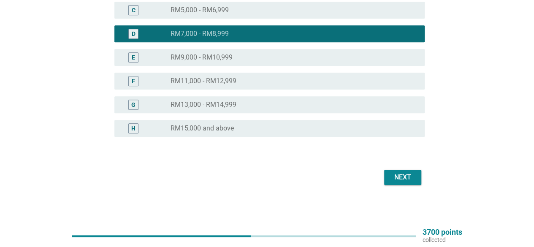
click at [424, 171] on div "English arrow_drop_down Which income bracket represents your monthly household …" at bounding box center [267, 15] width 329 height 358
click at [419, 174] on button "Next" at bounding box center [402, 177] width 37 height 15
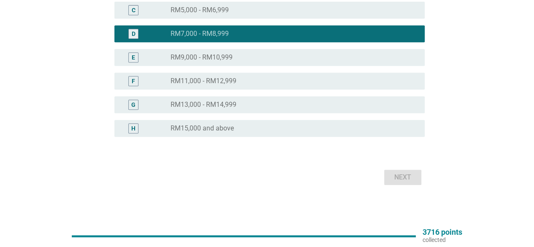
scroll to position [0, 0]
